Goal: Check status

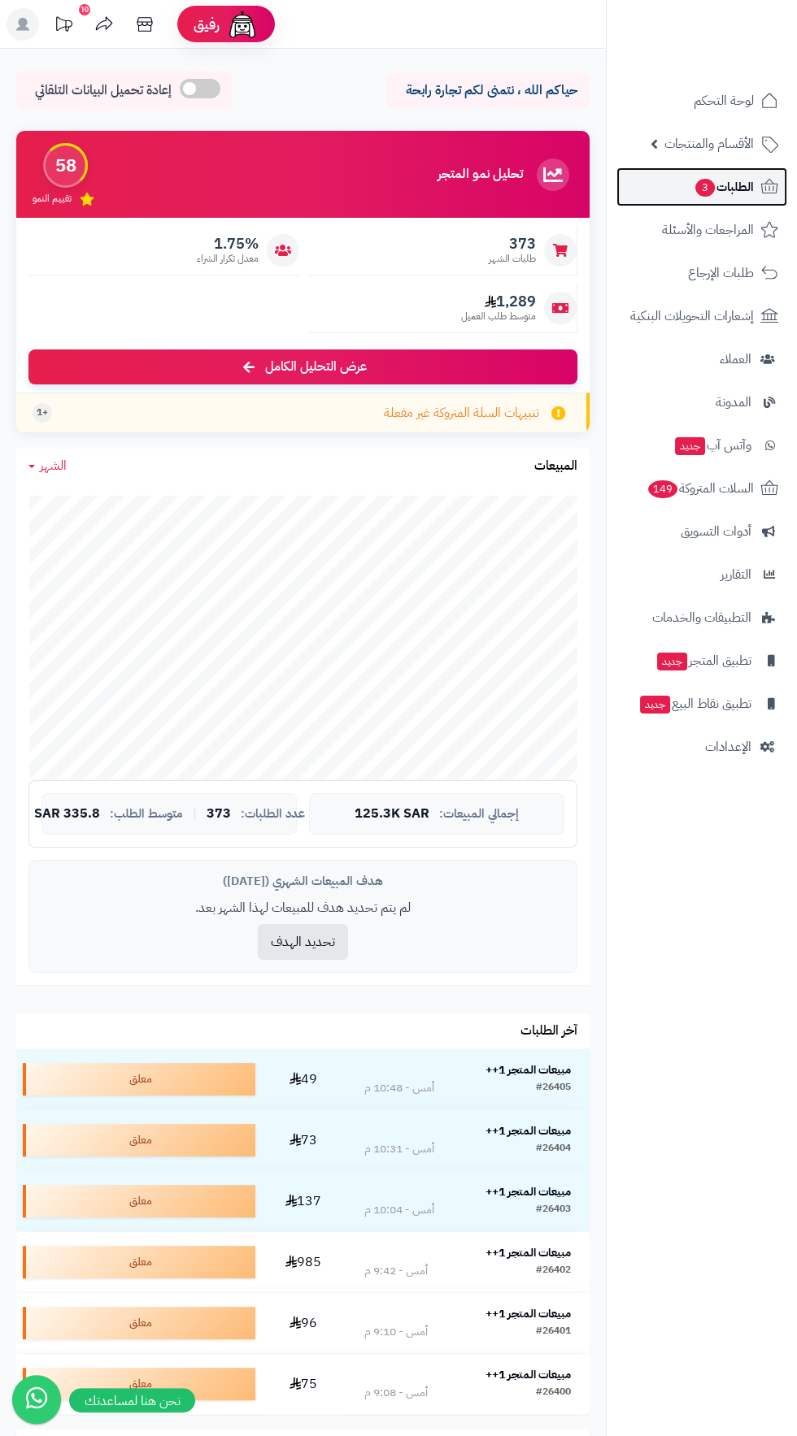
click at [703, 179] on span "3" at bounding box center [705, 188] width 20 height 18
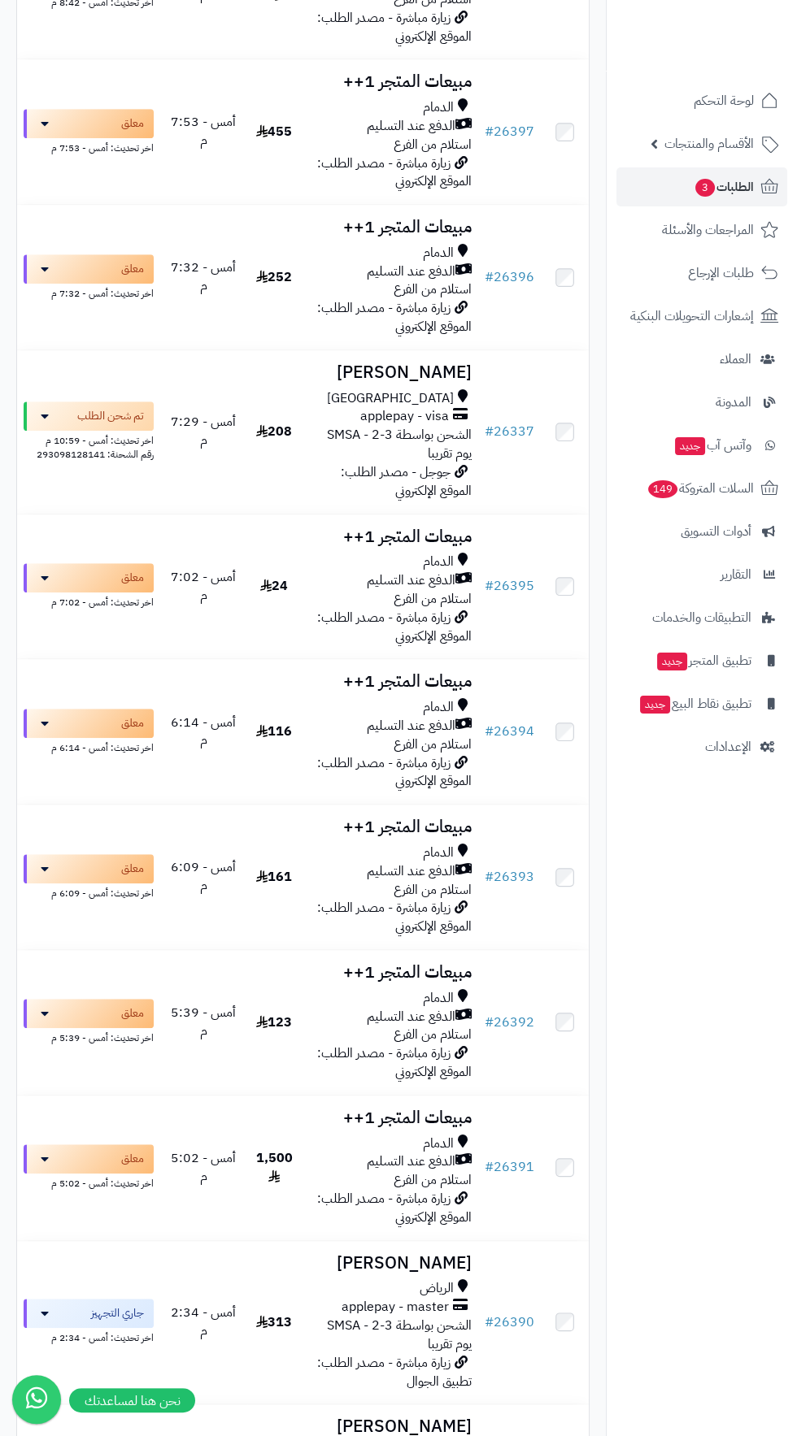
scroll to position [1403, 0]
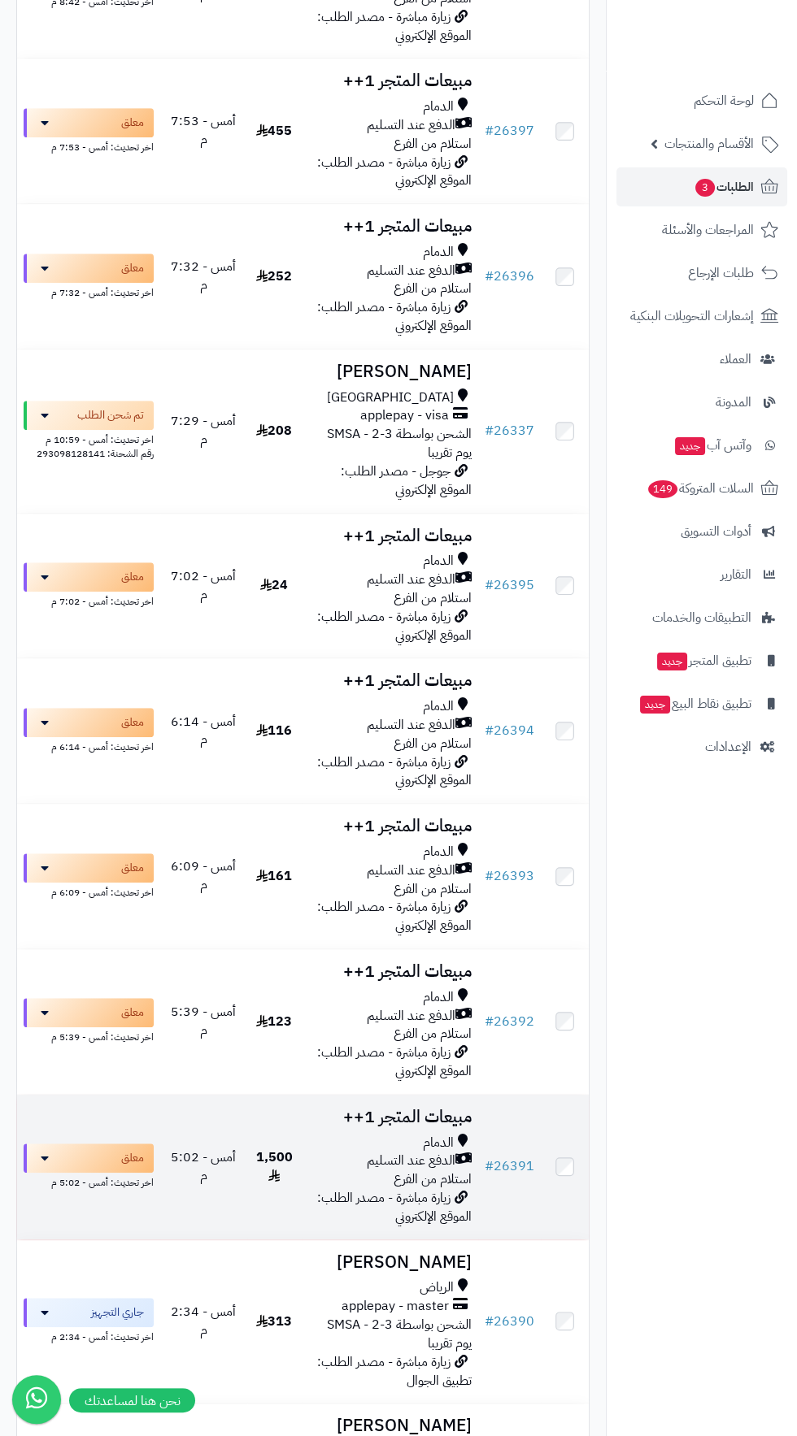
click at [405, 1116] on h3 "مبيعات المتجر 1++" at bounding box center [390, 1117] width 164 height 19
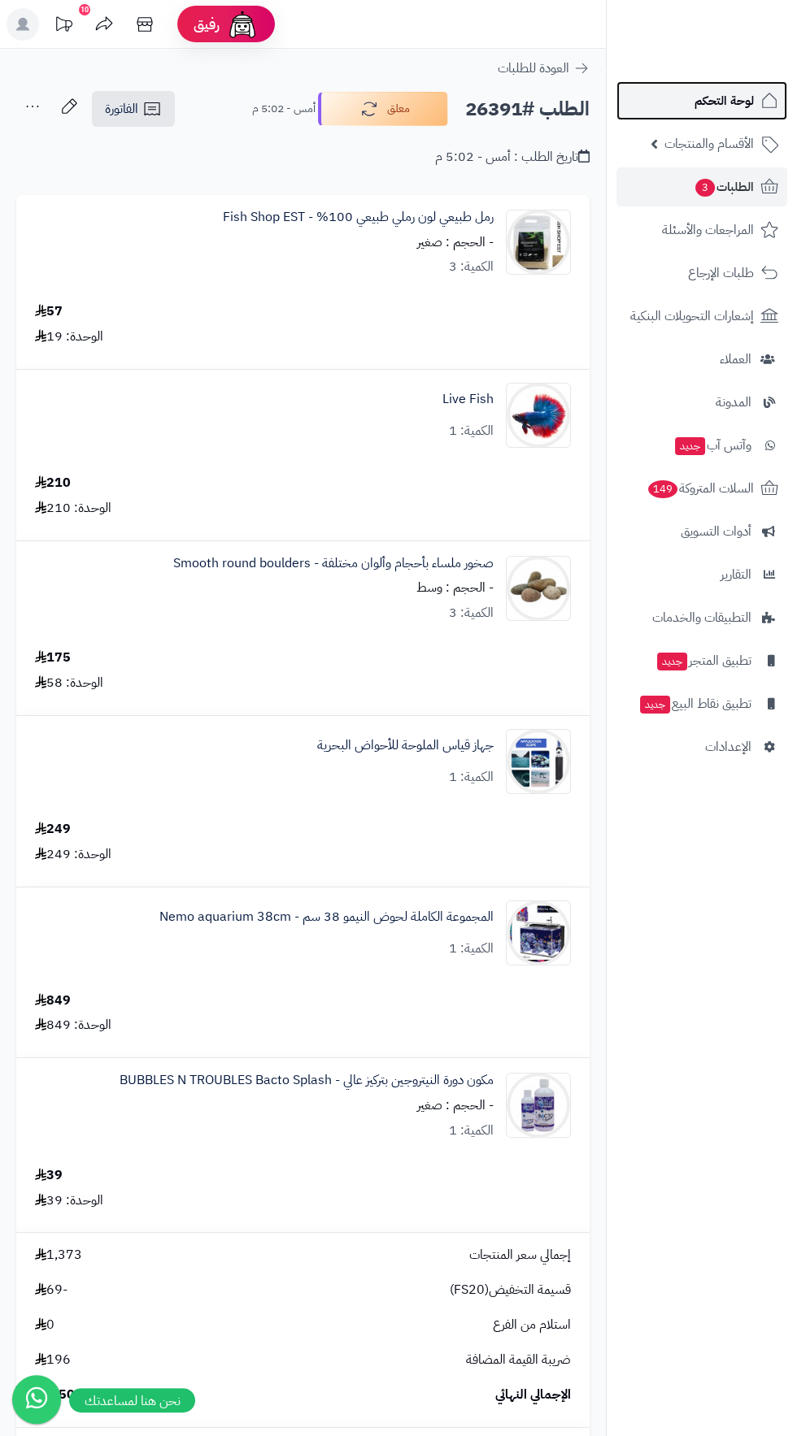
click at [702, 100] on span "لوحة التحكم" at bounding box center [723, 100] width 59 height 23
